Goal: Transaction & Acquisition: Download file/media

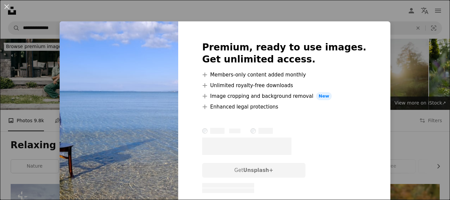
scroll to position [1066, 0]
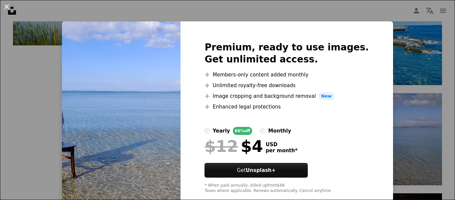
click at [7, 6] on button "An X shape" at bounding box center [7, 7] width 8 height 8
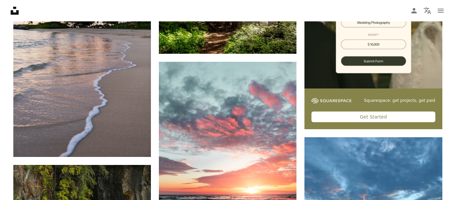
scroll to position [200, 0]
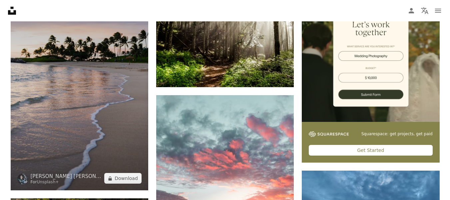
click at [114, 116] on img at bounding box center [80, 87] width 138 height 206
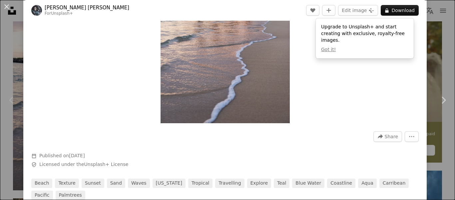
scroll to position [33, 0]
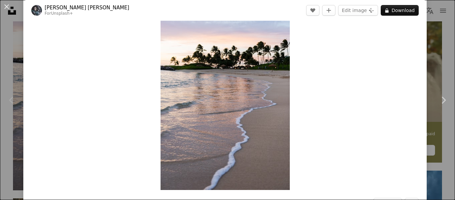
click at [248, 124] on img "Zoom in on this image" at bounding box center [225, 93] width 129 height 194
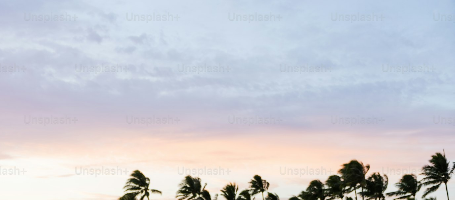
scroll to position [234, 0]
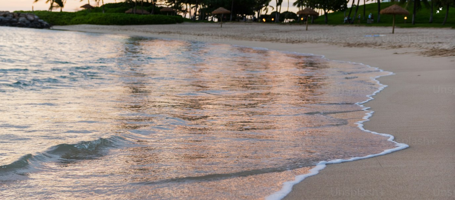
click at [248, 124] on img "Zoom out on this image" at bounding box center [228, 106] width 456 height 683
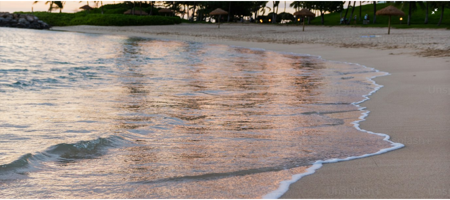
scroll to position [29, 0]
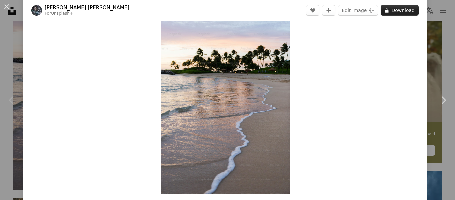
click at [387, 9] on button "A lock Download" at bounding box center [400, 10] width 38 height 11
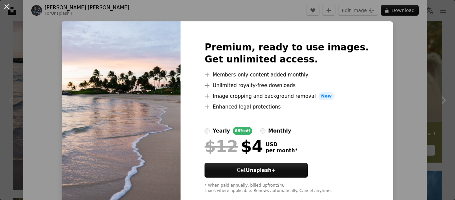
click at [8, 6] on button "An X shape" at bounding box center [7, 7] width 8 height 8
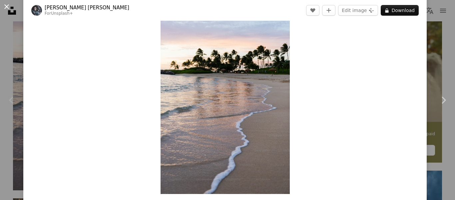
click at [6, 4] on button "An X shape" at bounding box center [7, 7] width 8 height 8
